Goal: Task Accomplishment & Management: Use online tool/utility

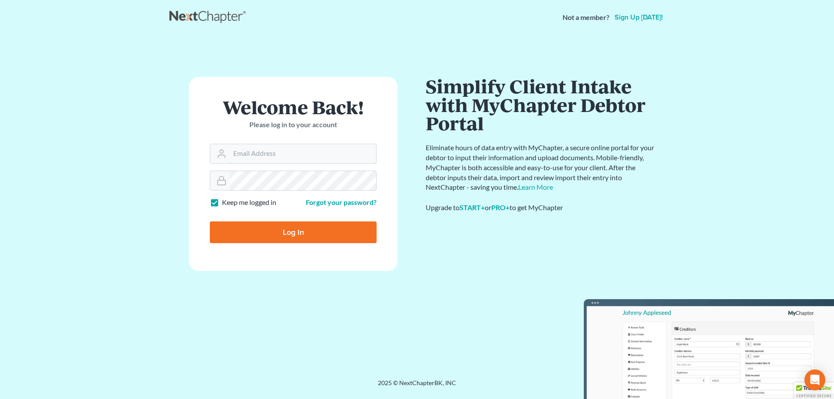
type input "[PERSON_NAME][EMAIL_ADDRESS][DOMAIN_NAME]"
drag, startPoint x: 0, startPoint y: 0, endPoint x: 290, endPoint y: 233, distance: 371.9
click at [290, 233] on input "Log In" at bounding box center [293, 232] width 167 height 22
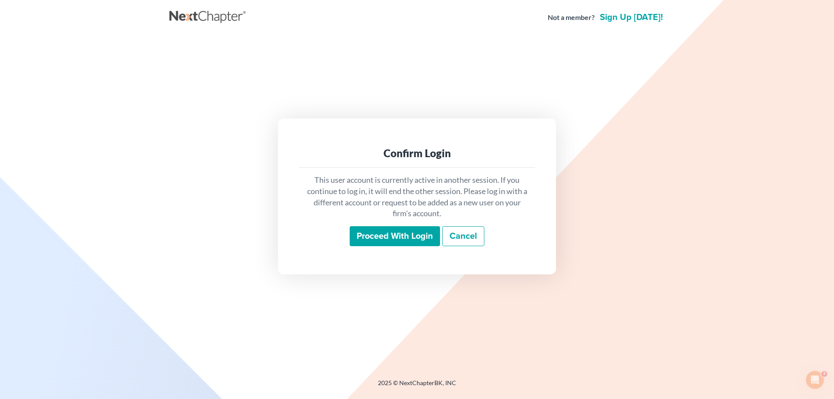
click at [390, 237] on input "Proceed with login" at bounding box center [395, 236] width 90 height 20
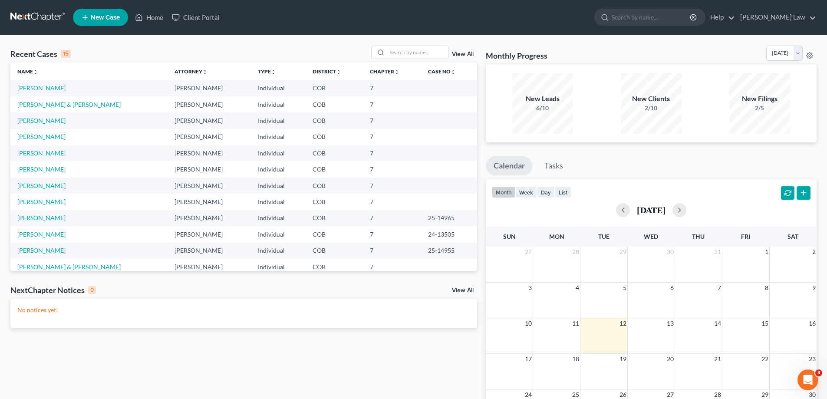
click at [38, 90] on link "[PERSON_NAME]" at bounding box center [41, 87] width 48 height 7
